Goal: Information Seeking & Learning: Understand process/instructions

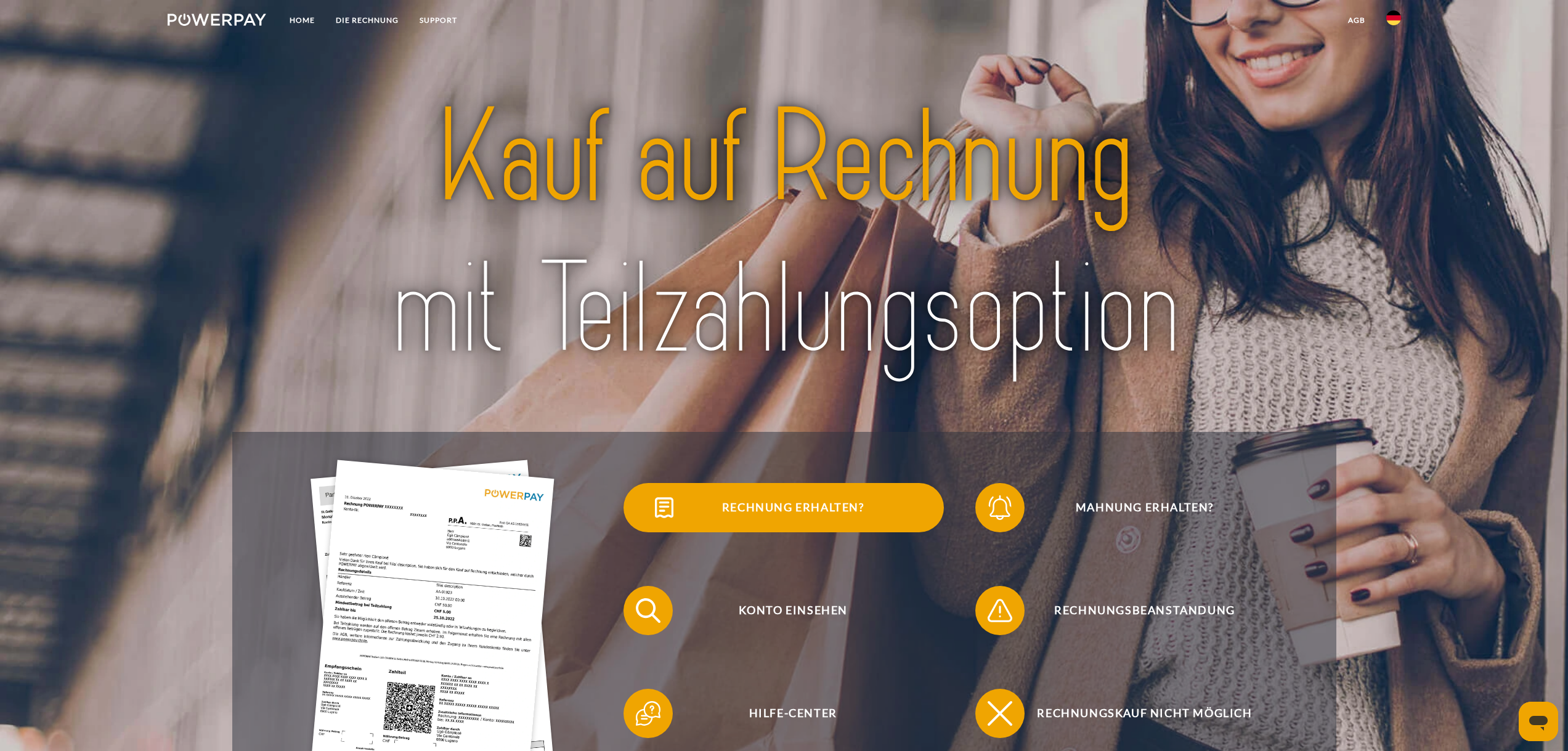
click at [753, 507] on span "Rechnung erhalten?" at bounding box center [793, 507] width 302 height 49
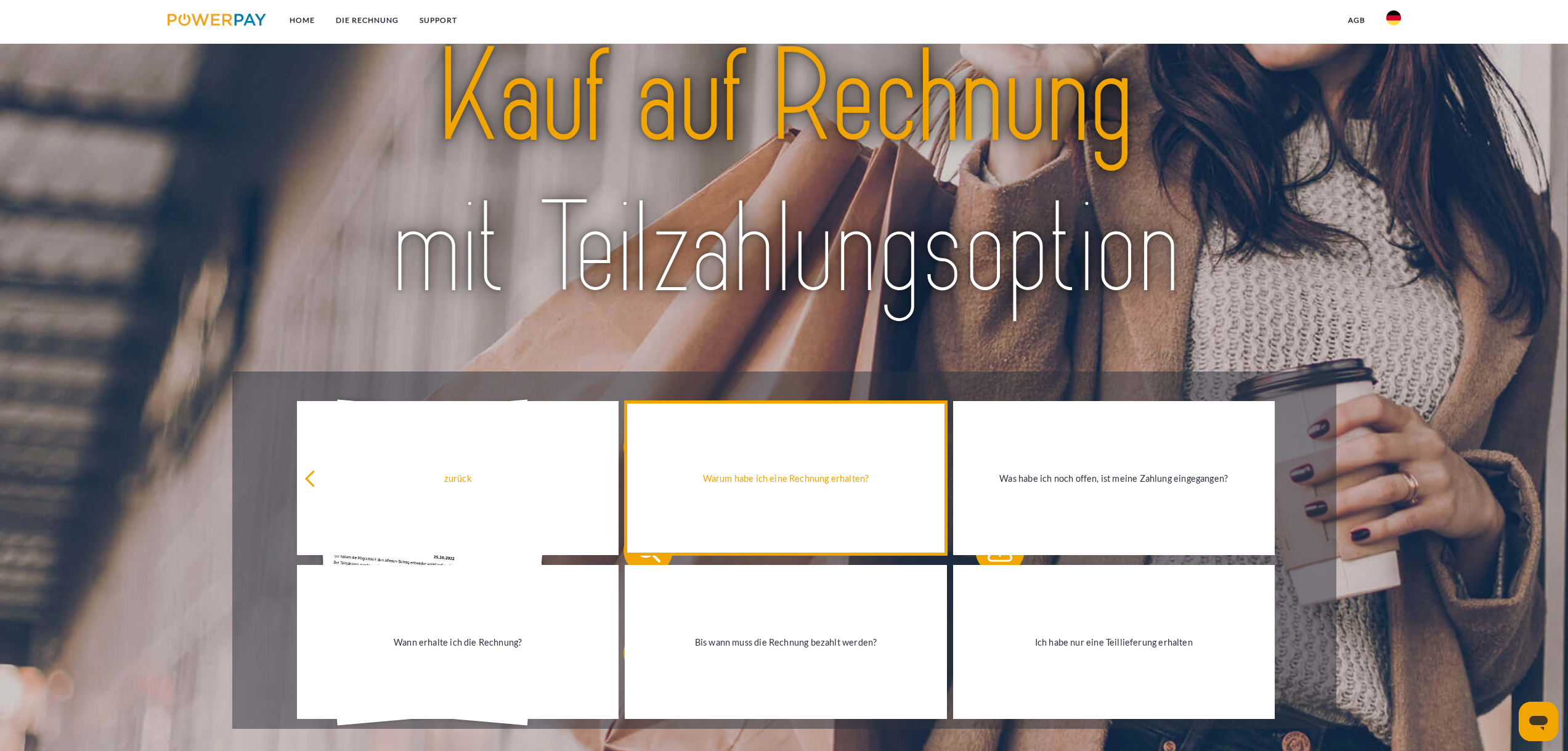
scroll to position [61, 0]
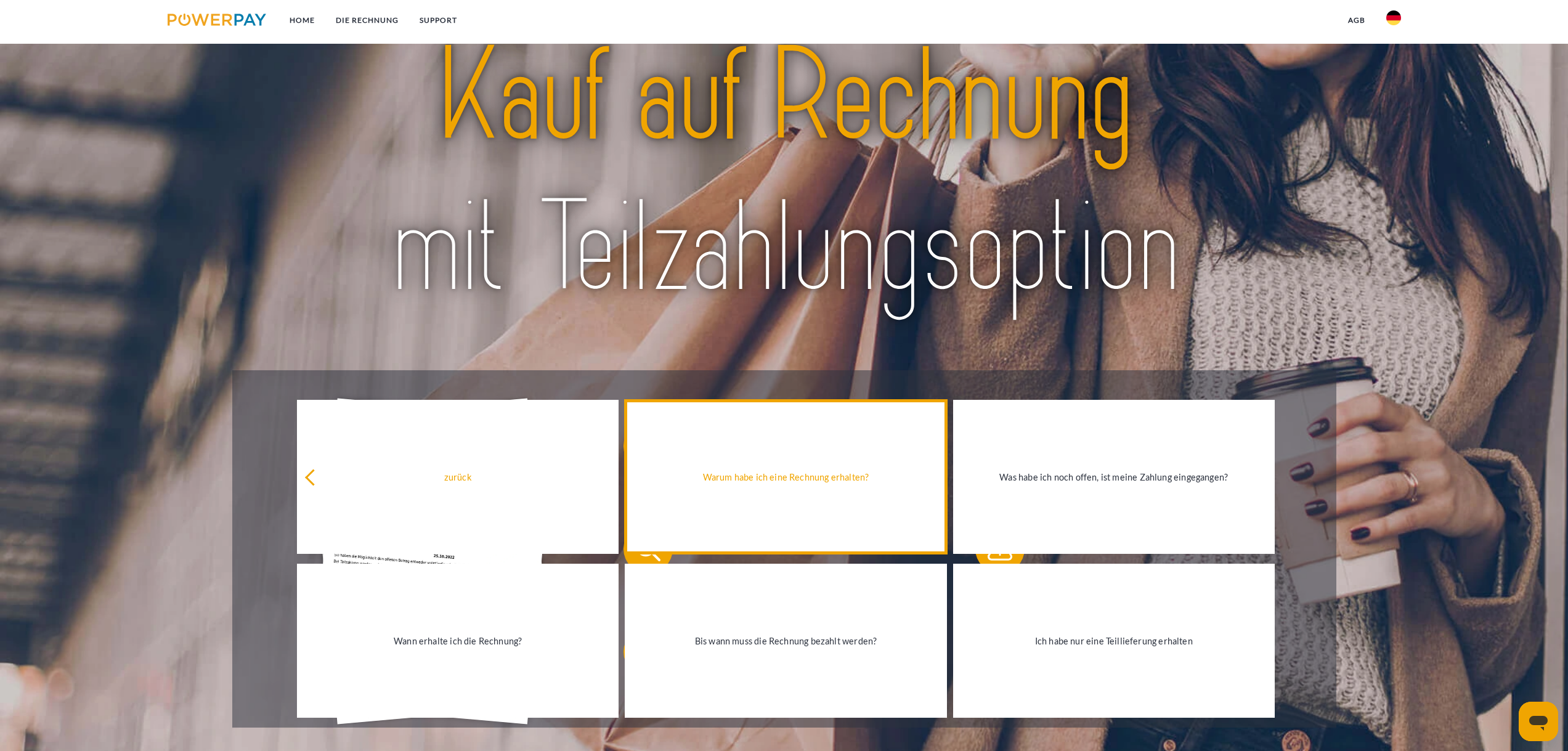
click at [795, 474] on div "Warum habe ich eine Rechnung erhalten?" at bounding box center [785, 476] width 307 height 17
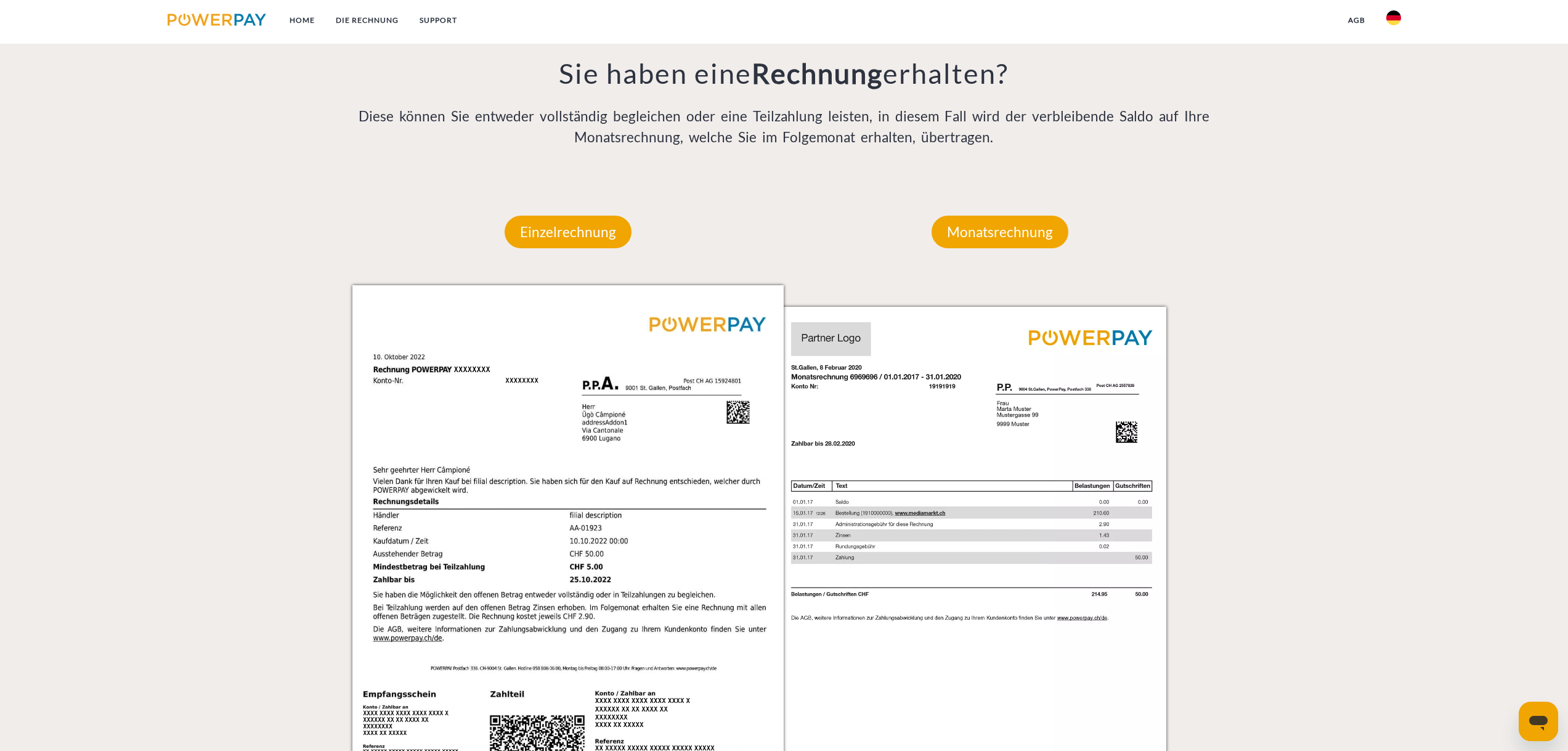
scroll to position [862, 0]
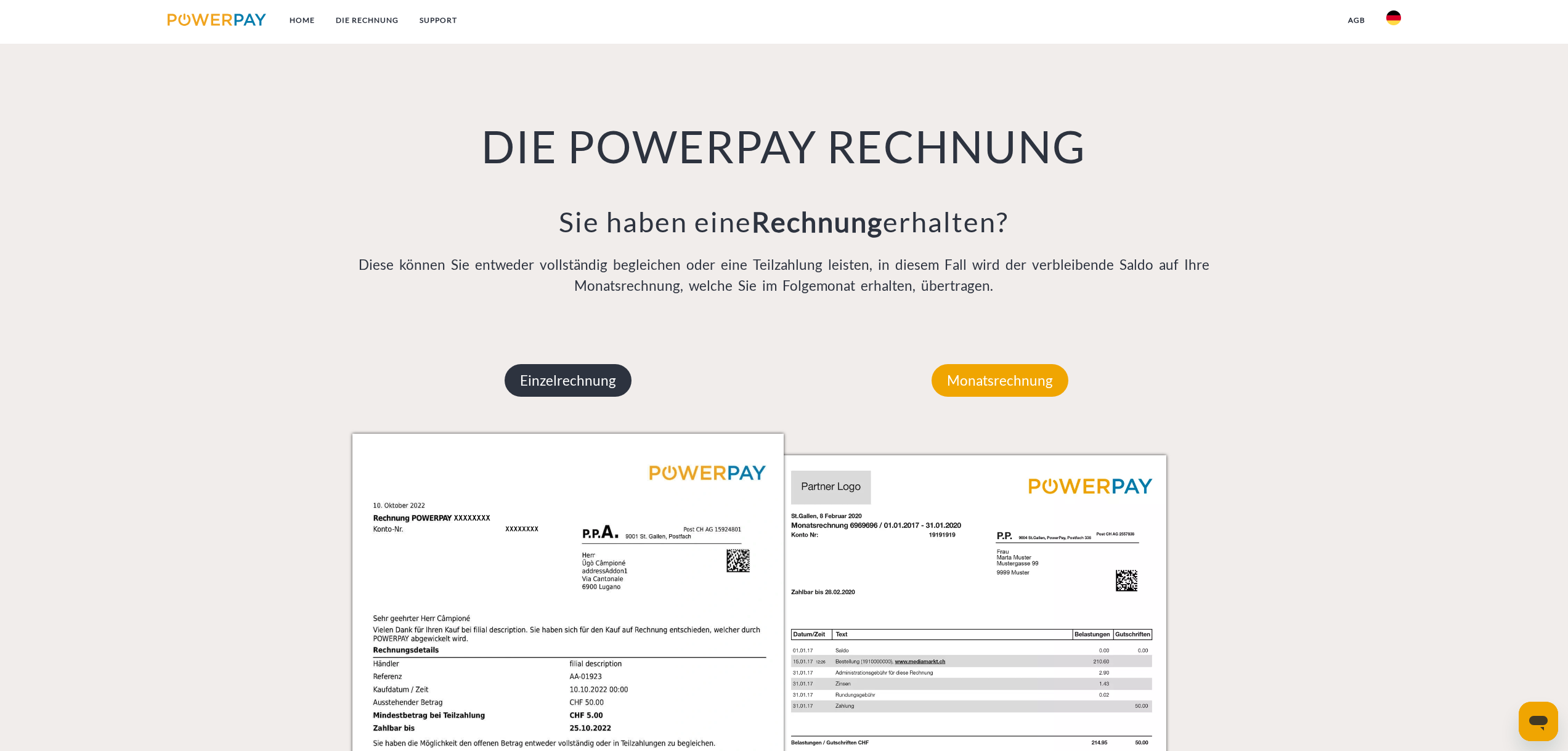
click at [556, 378] on p "Einzelrechnung" at bounding box center [568, 381] width 127 height 33
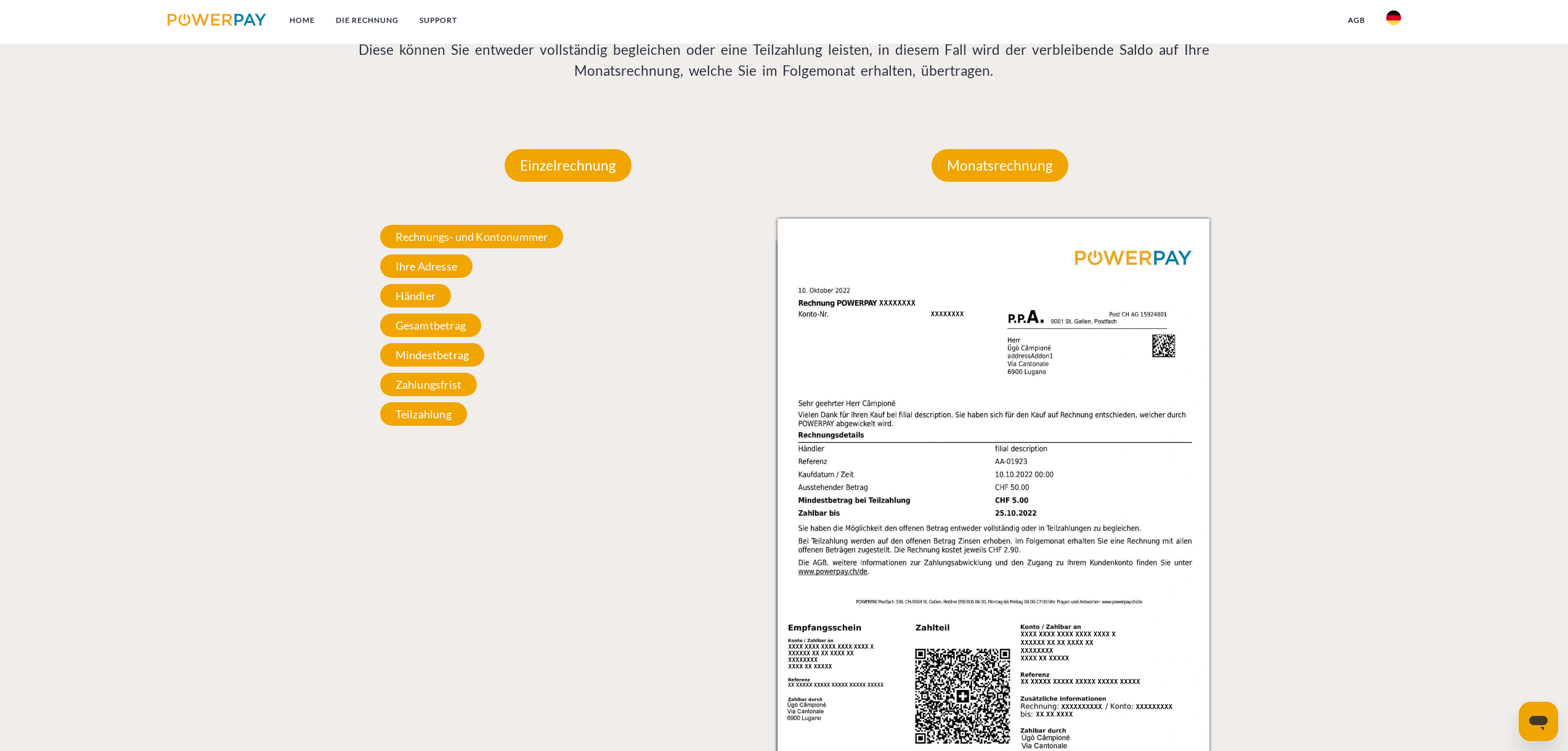
scroll to position [1047, 0]
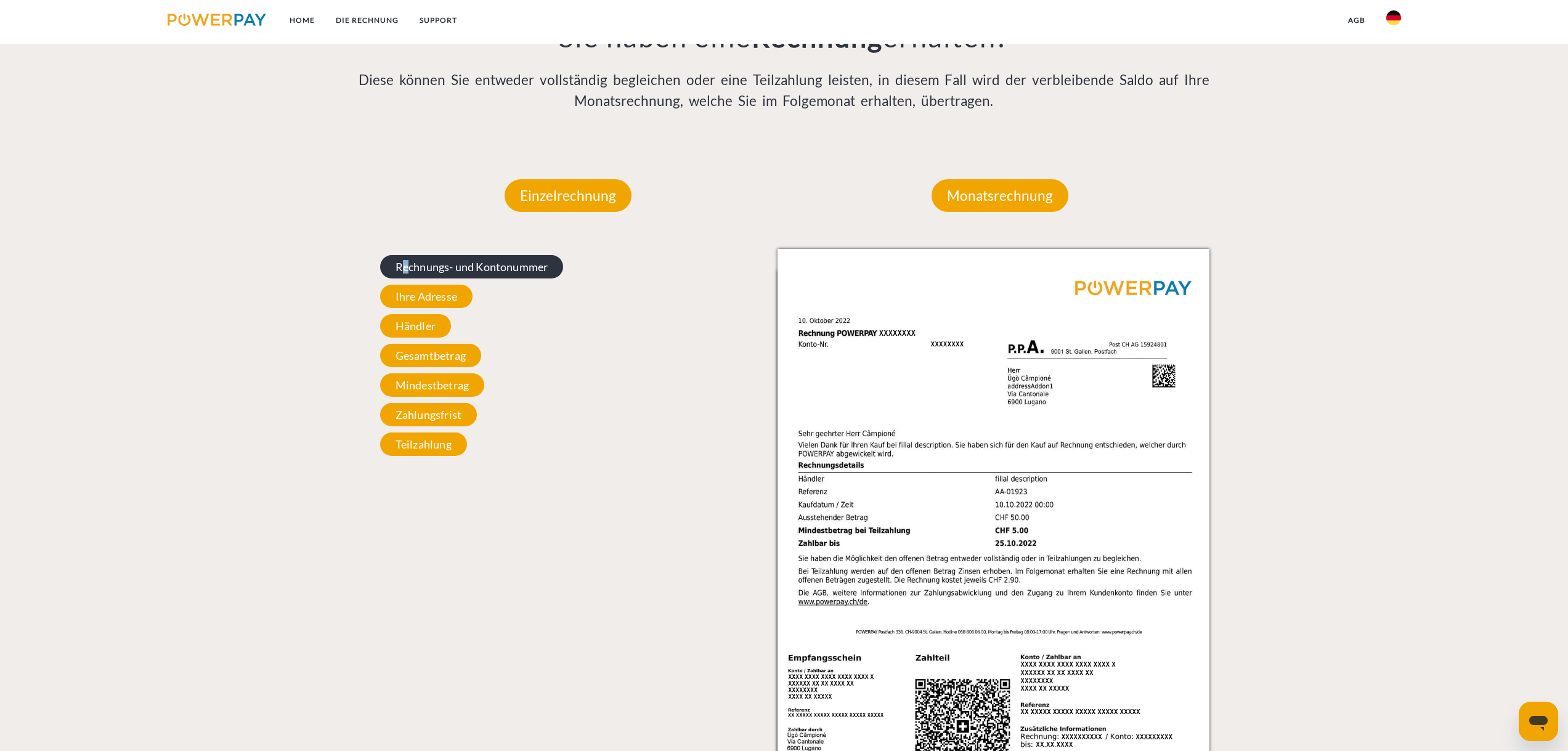
click at [406, 265] on span "Rechnungs- und Kontonummer" at bounding box center [473, 266] width 184 height 23
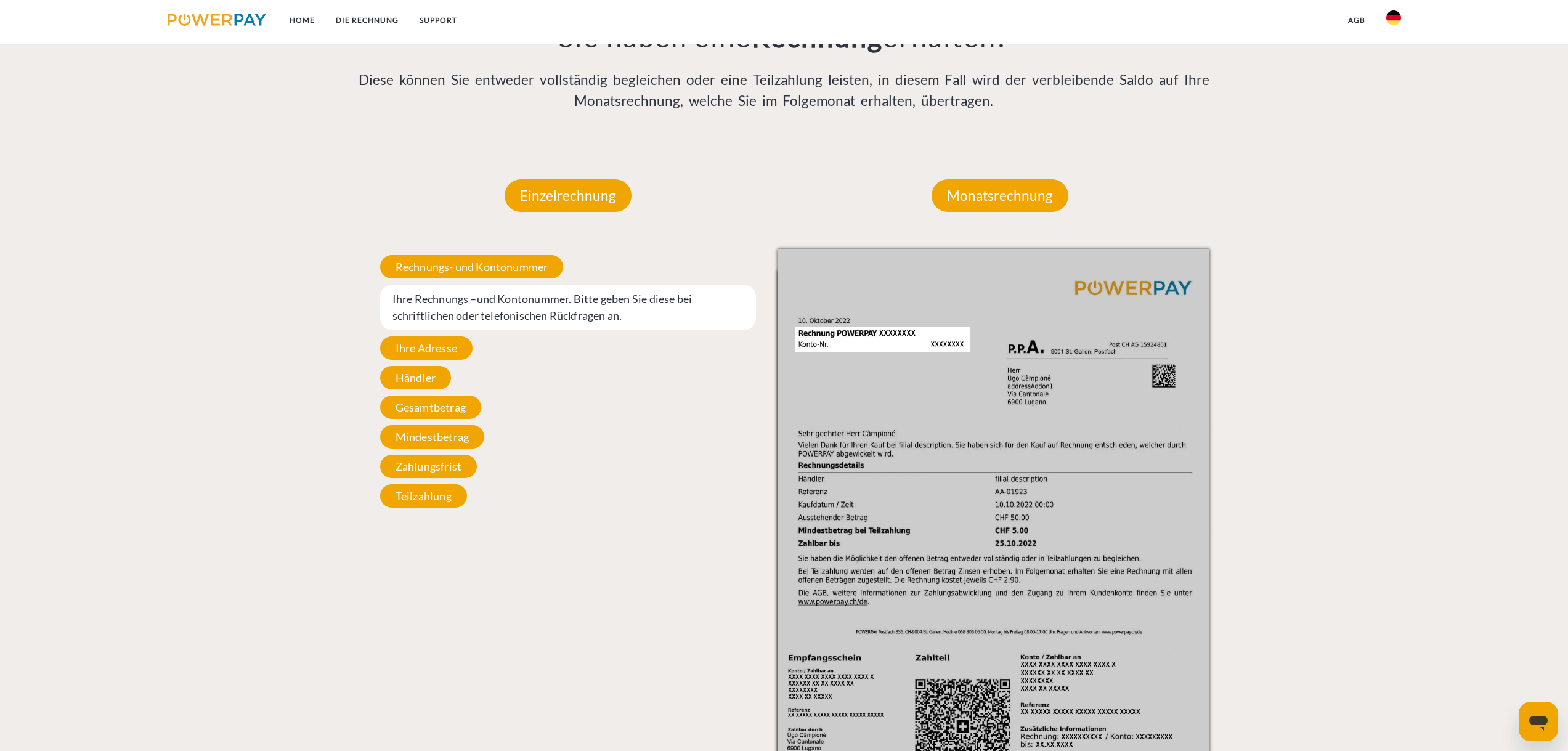
click at [475, 313] on span "Ihre Rechnungs –und Kontonummer. Bitte geben Sie diese bei schriftlichen oder t…" at bounding box center [569, 307] width 377 height 45
click at [641, 291] on span "Ihre Rechnungs –und Kontonummer. Bitte geben Sie diese bei schriftlichen oder t…" at bounding box center [569, 307] width 377 height 45
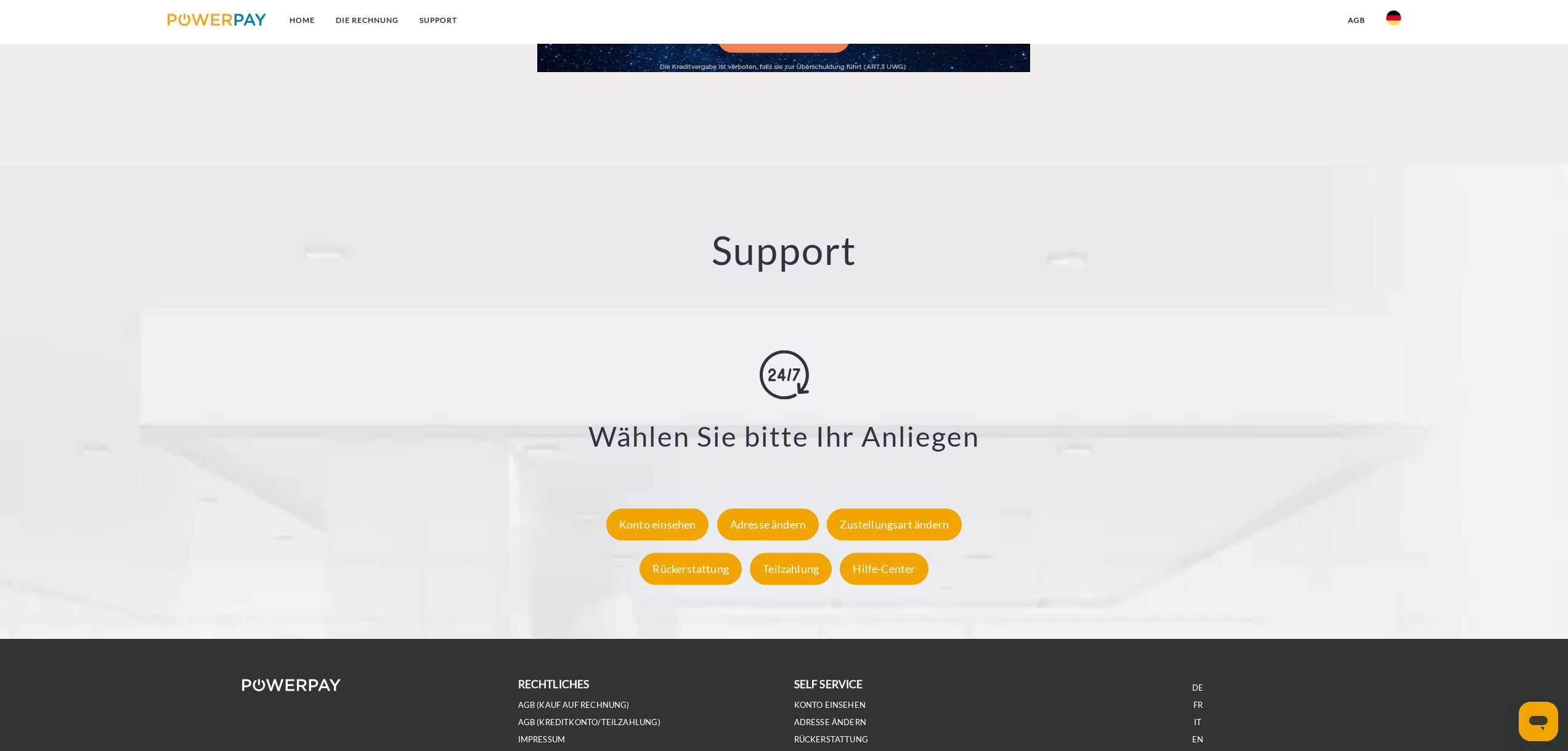
scroll to position [2095, 0]
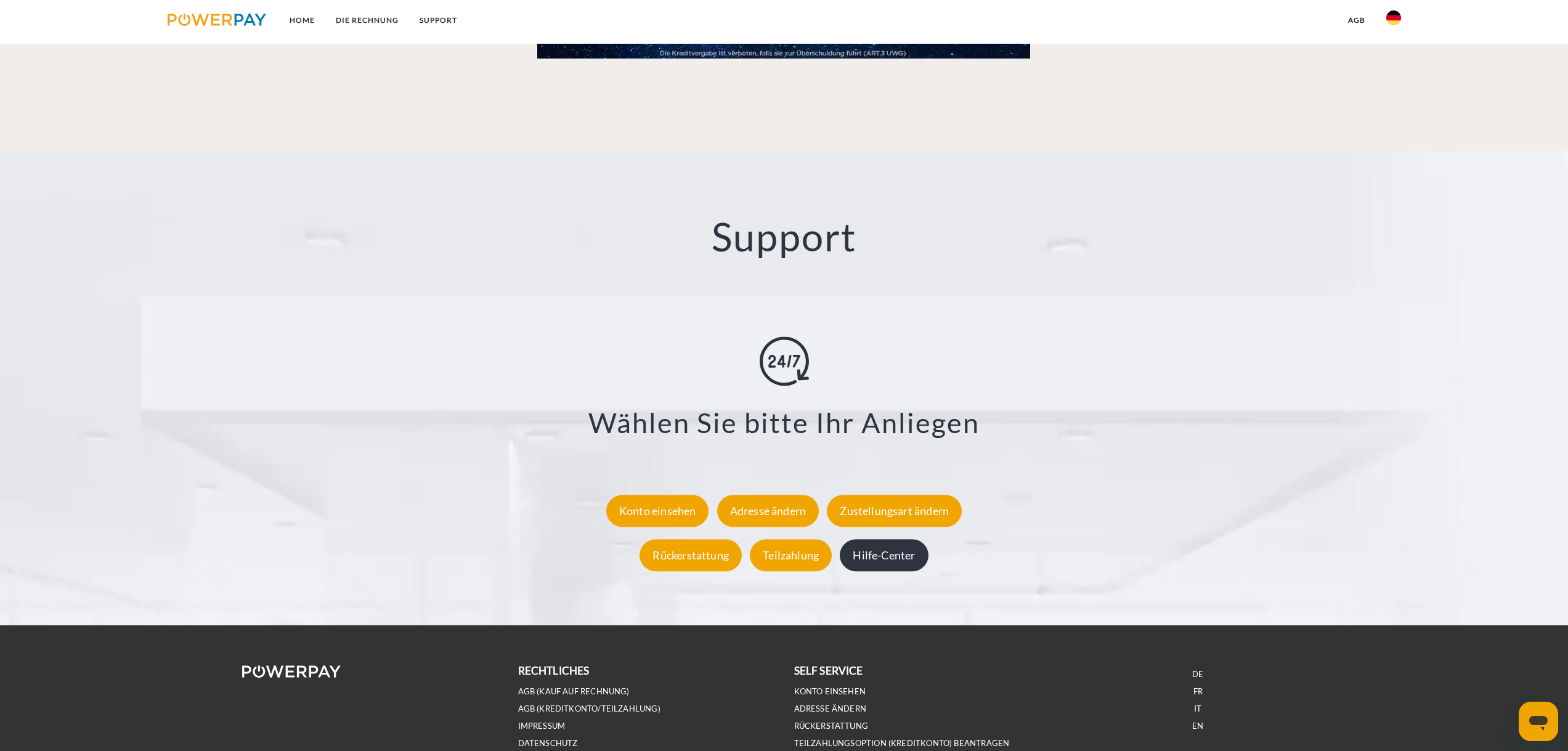
click at [889, 552] on div "Hilfe-Center" at bounding box center [884, 555] width 88 height 32
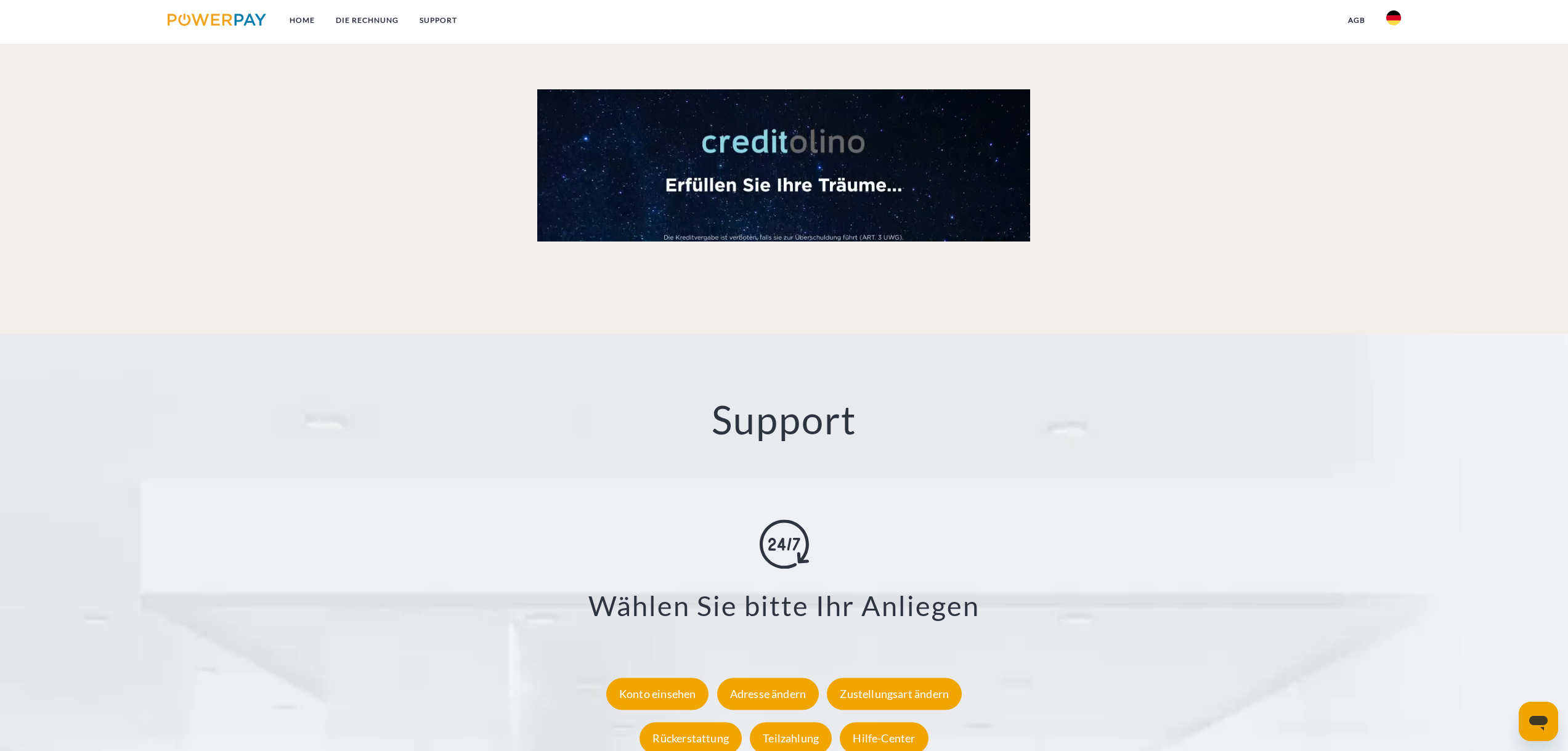
scroll to position [2181, 0]
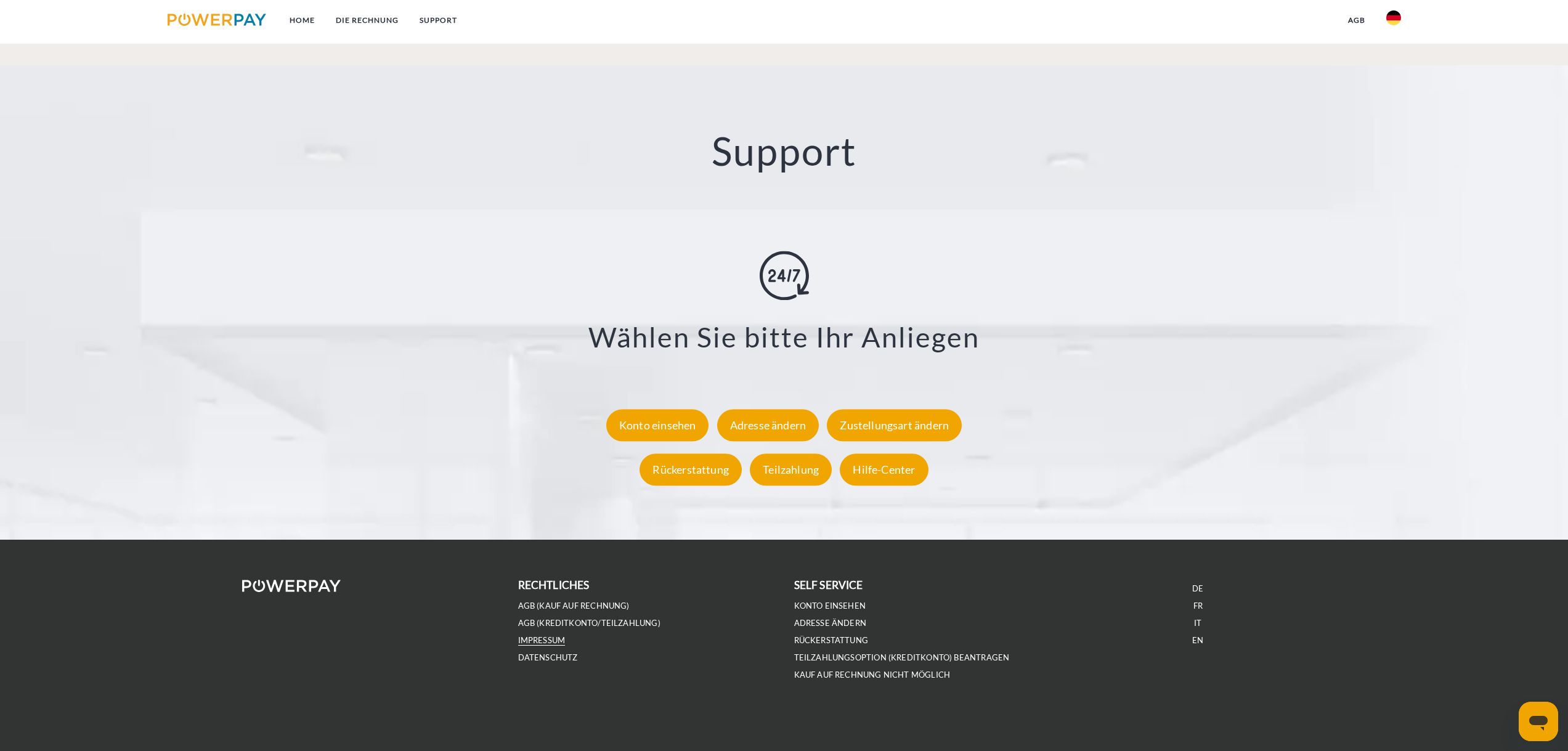
click at [549, 641] on link "IMPRESSUM" at bounding box center [541, 640] width 47 height 10
click at [439, 20] on link "SUPPORT" at bounding box center [438, 20] width 58 height 22
click at [689, 424] on div "Konto einsehen" at bounding box center [657, 425] width 103 height 32
click at [435, 22] on link "SUPPORT" at bounding box center [438, 20] width 58 height 22
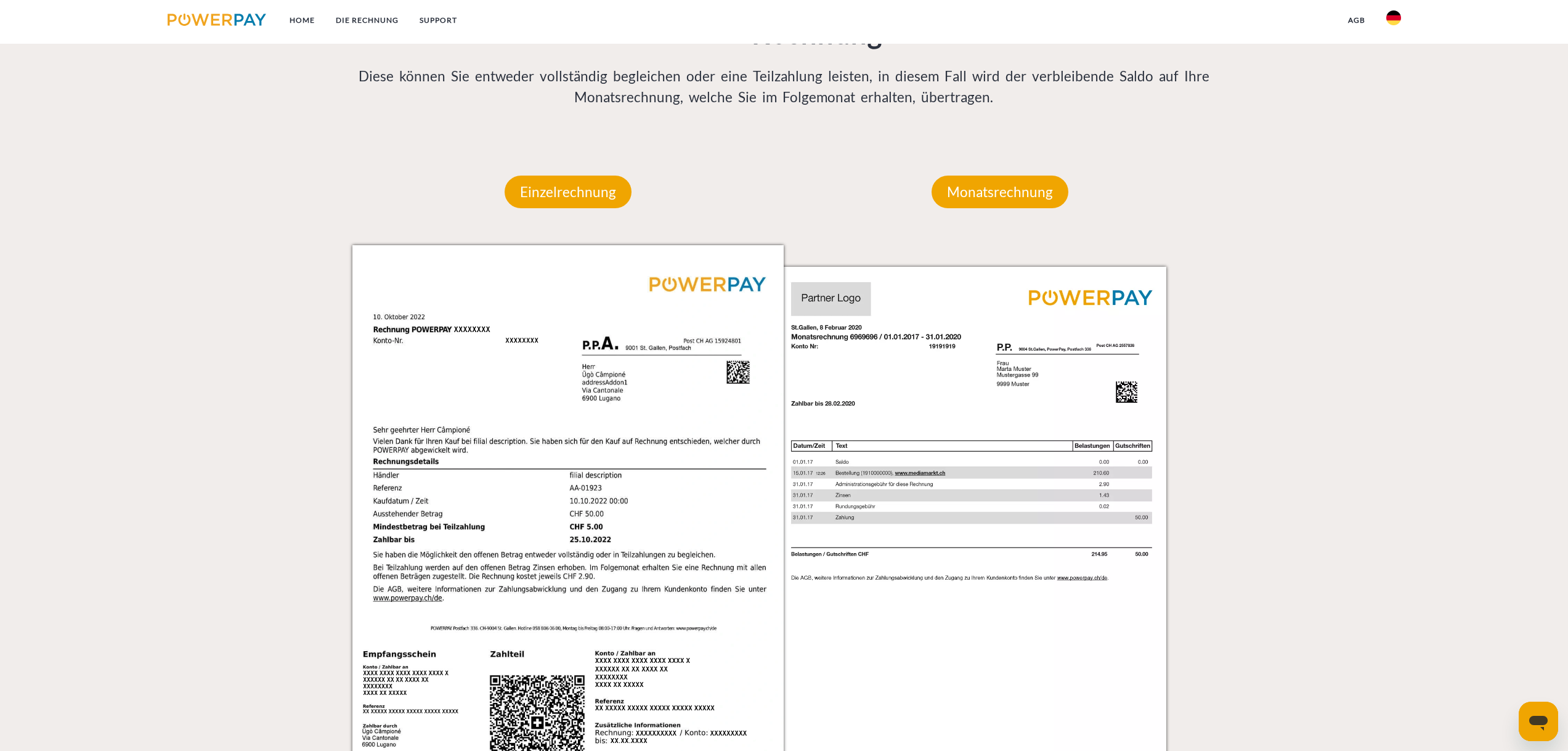
scroll to position [1010, 0]
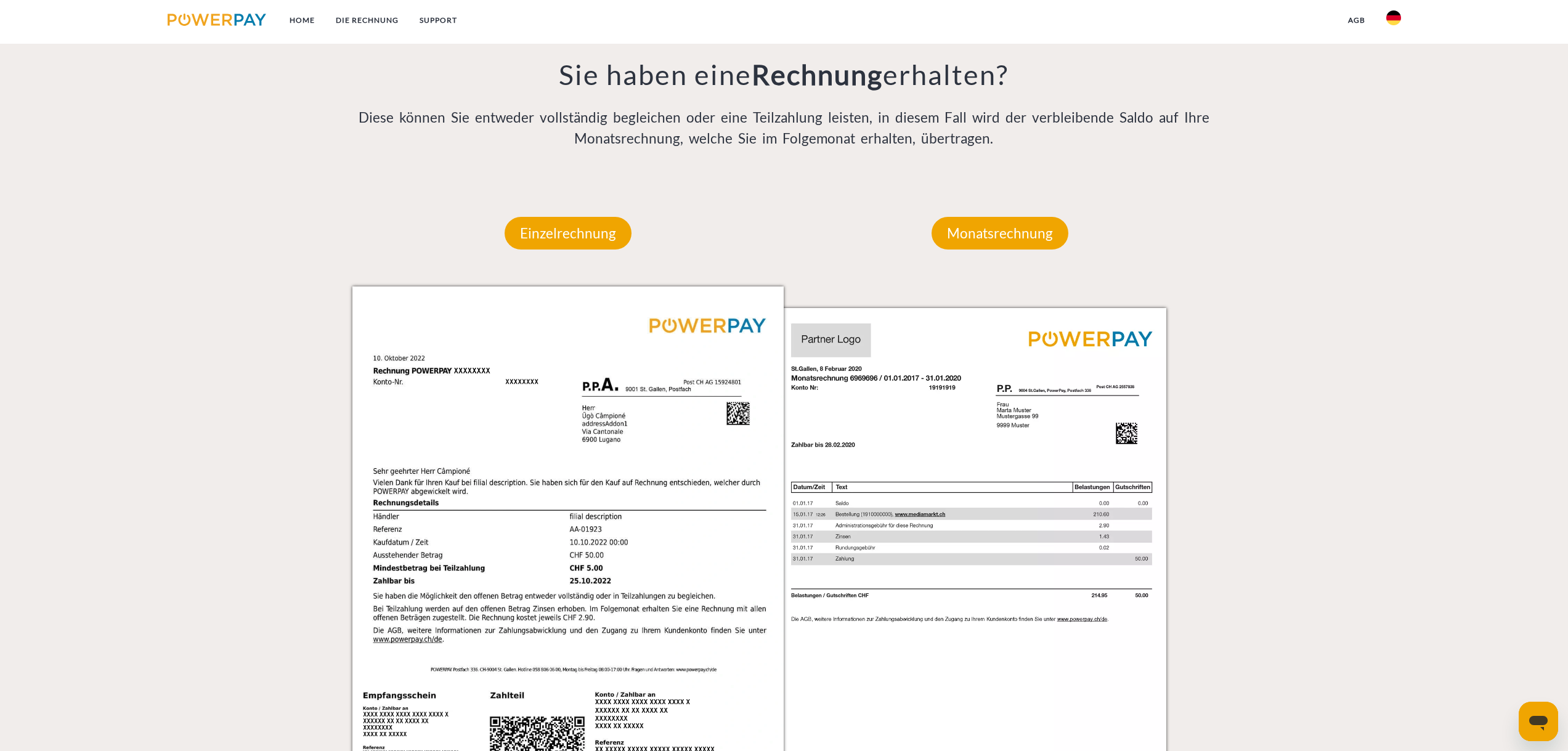
drag, startPoint x: 670, startPoint y: 642, endPoint x: 1393, endPoint y: 19, distance: 954.4
click at [1393, 19] on img at bounding box center [1393, 18] width 15 height 15
click at [1392, 22] on img at bounding box center [1393, 18] width 15 height 15
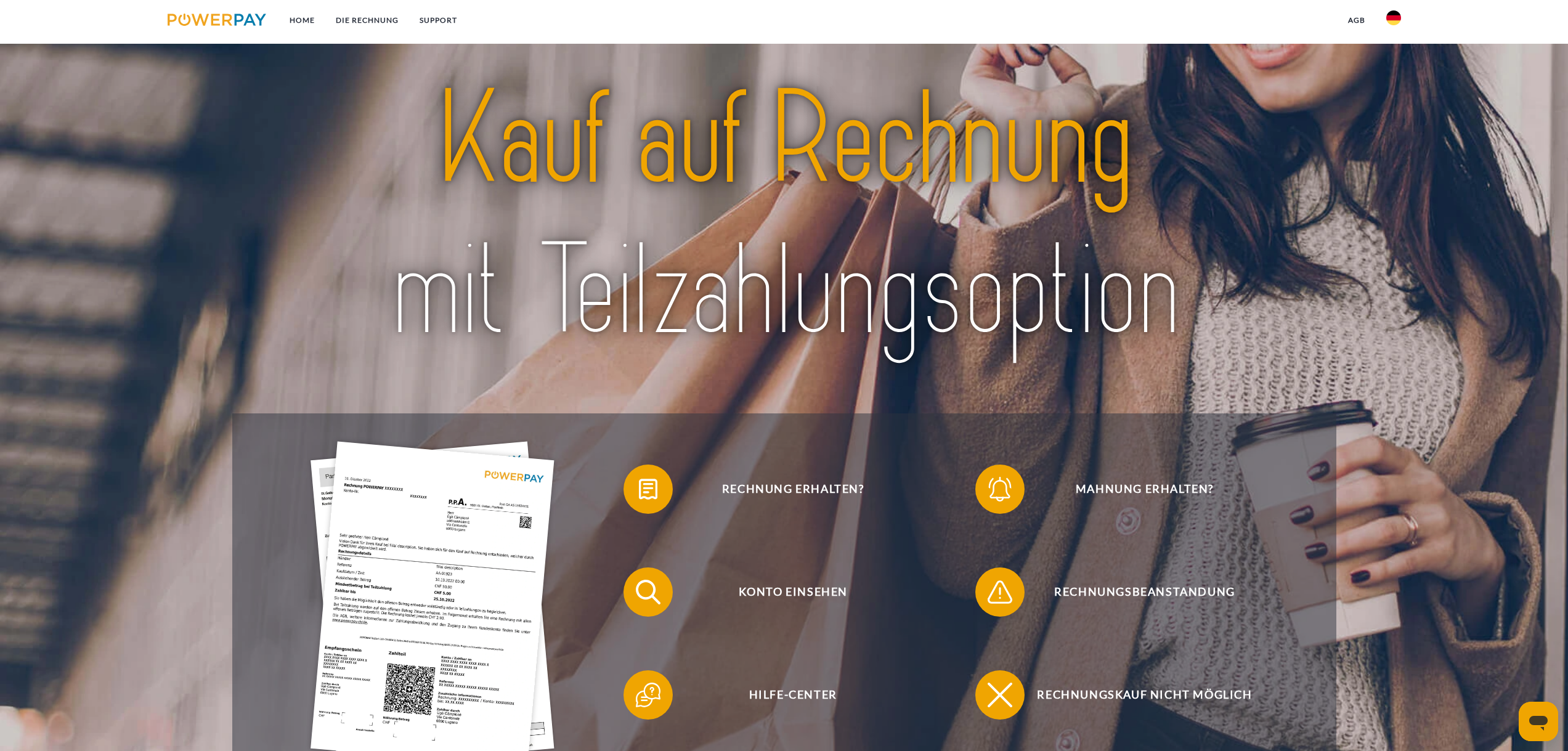
scroll to position [0, 0]
